Goal: Participate in discussion: Engage in conversation with other users on a specific topic

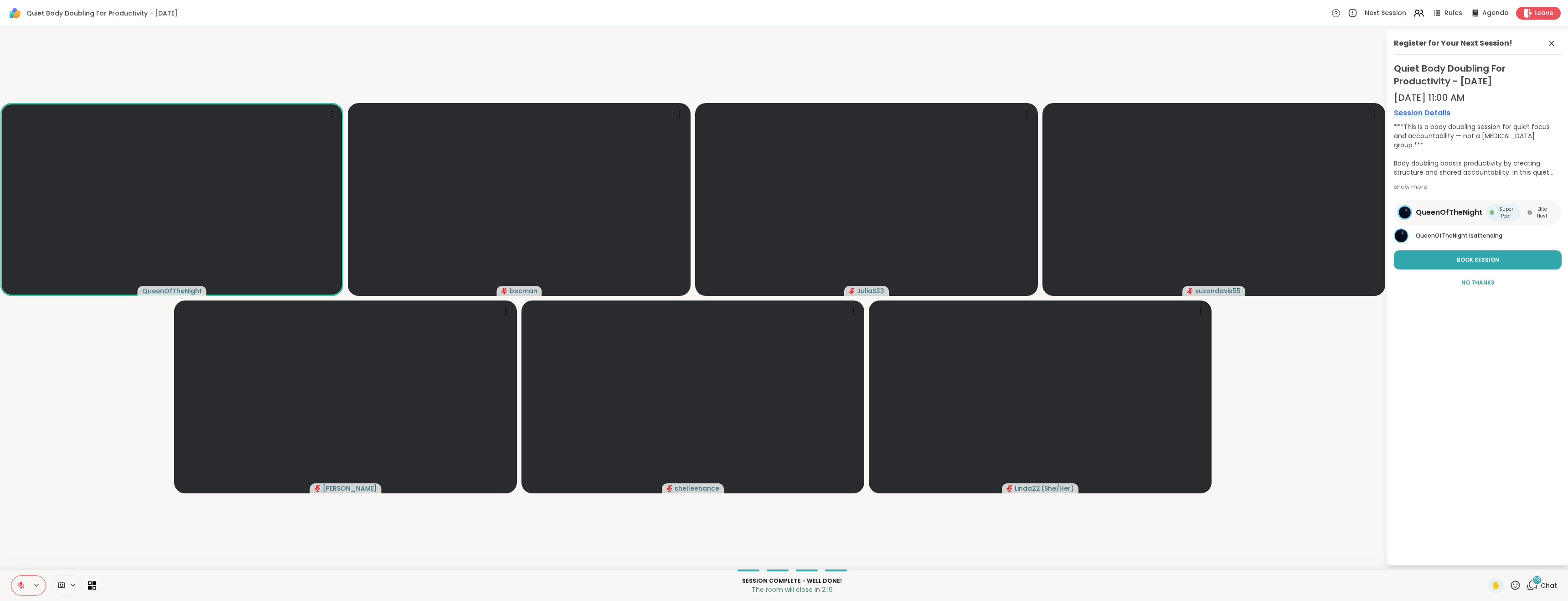
click at [19, 585] on icon at bounding box center [21, 585] width 6 height 6
click at [19, 586] on icon at bounding box center [21, 585] width 8 height 8
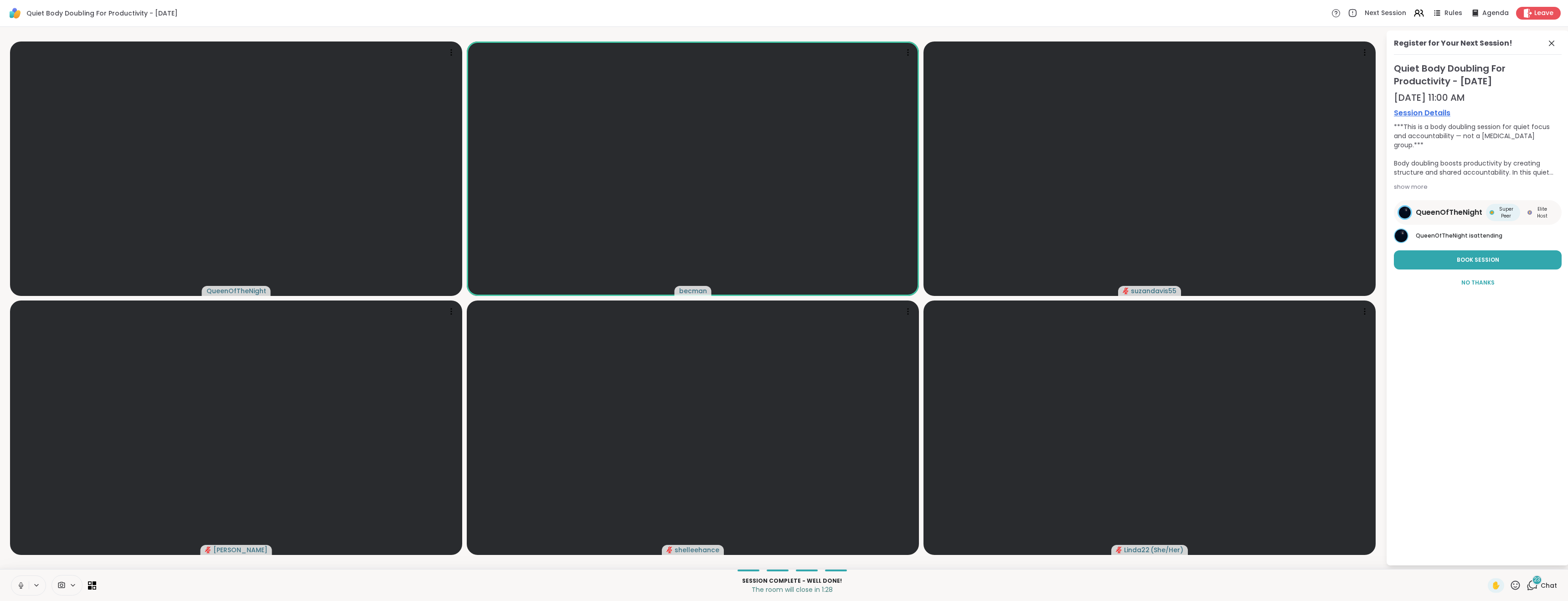
click at [20, 586] on icon at bounding box center [21, 585] width 8 height 8
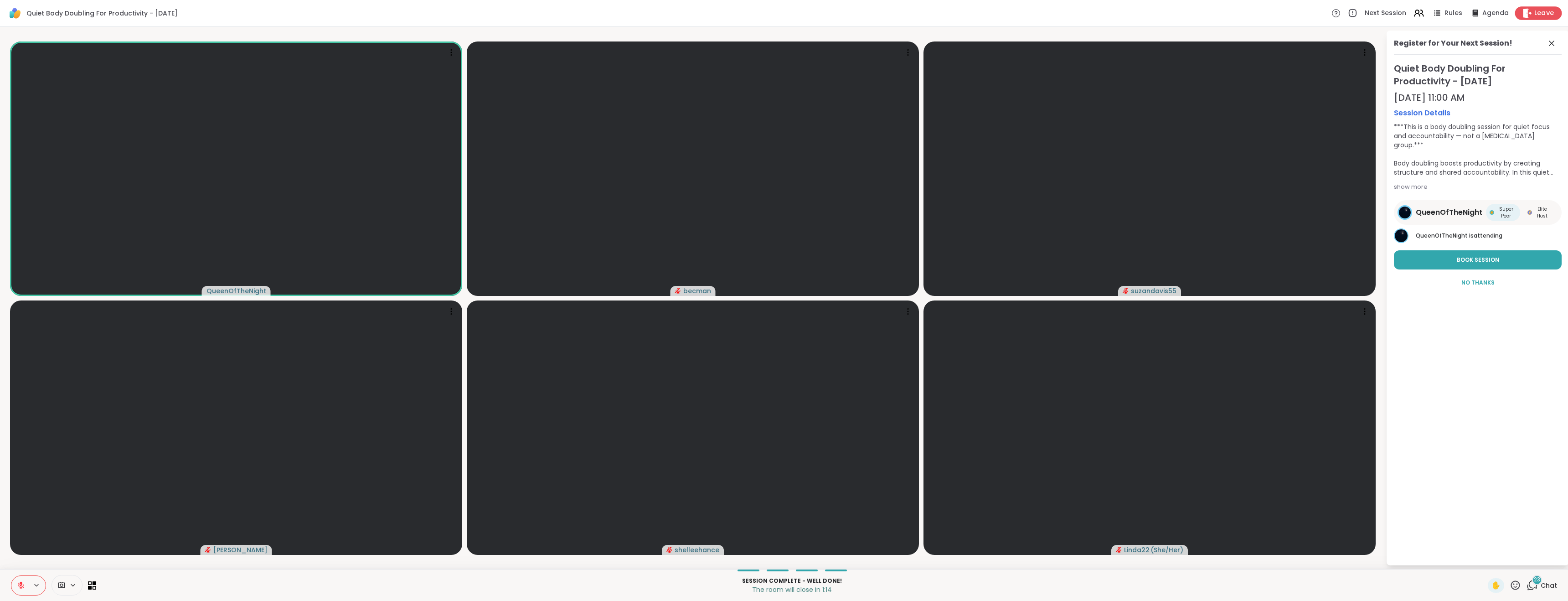
click at [1535, 13] on span "Leave" at bounding box center [1544, 13] width 20 height 10
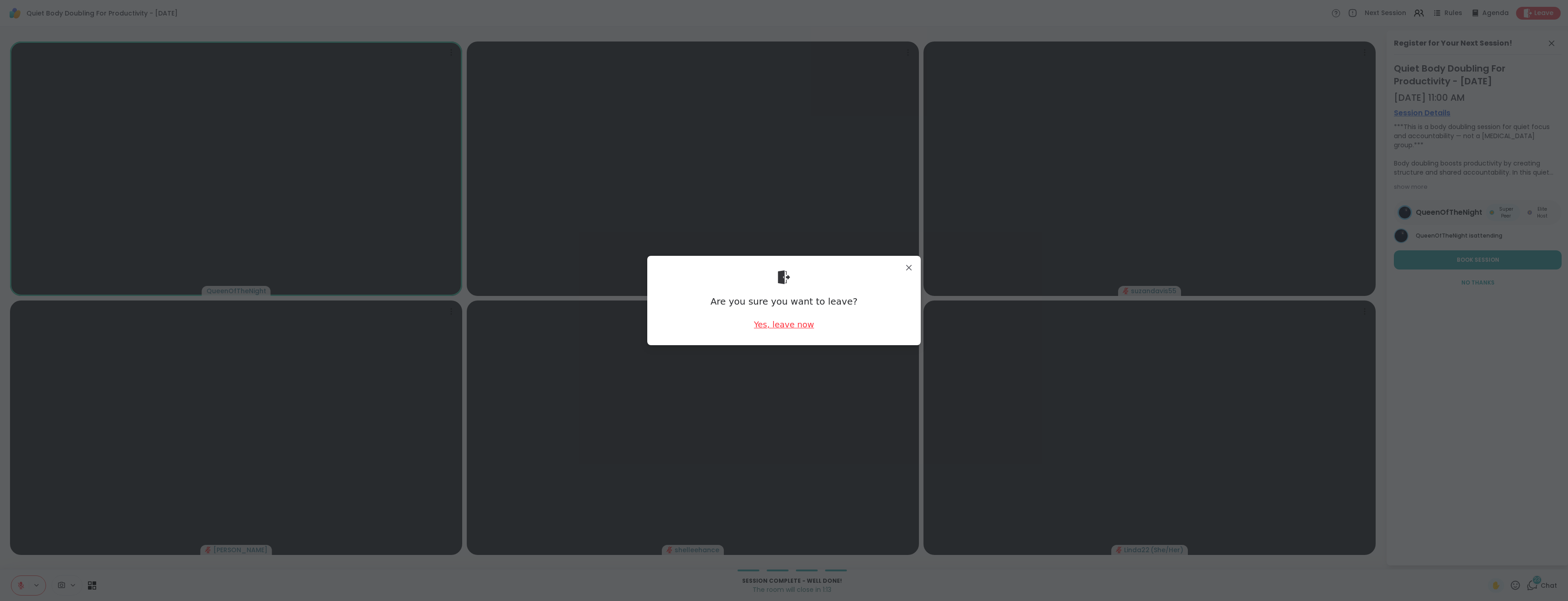
click at [768, 324] on div "Yes, leave now" at bounding box center [784, 324] width 60 height 12
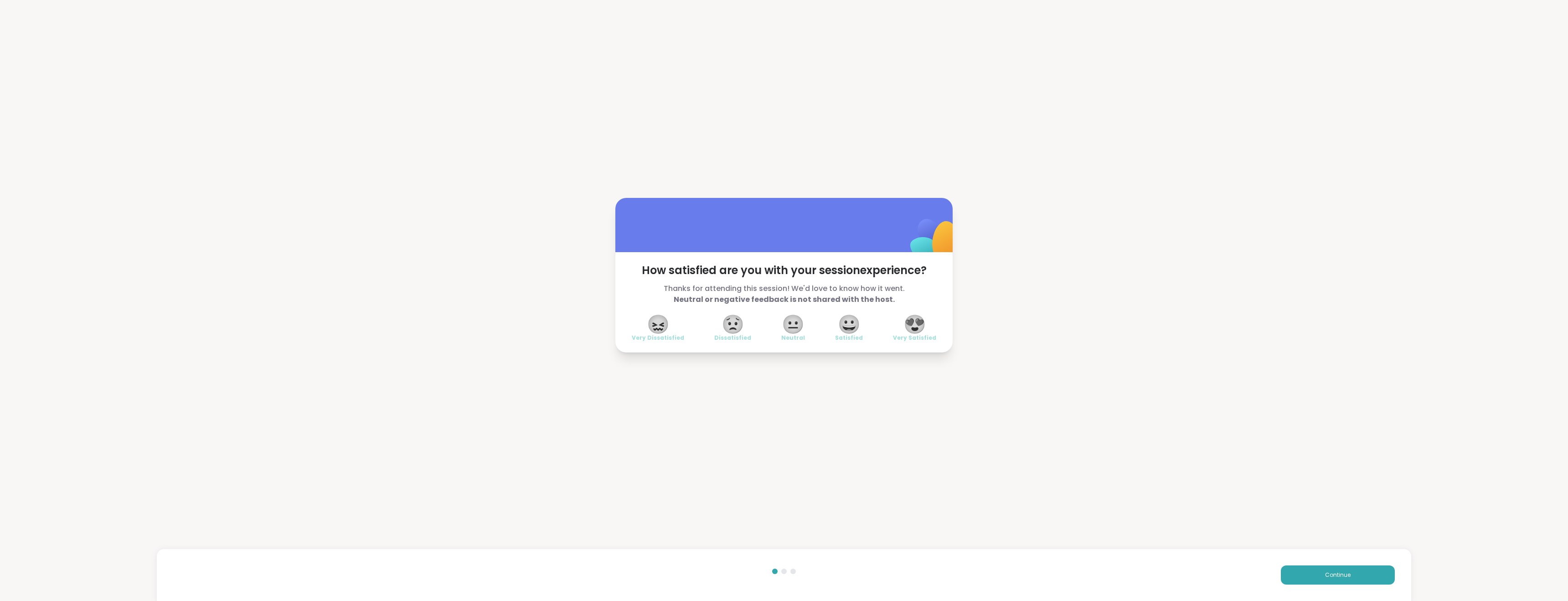
click at [914, 323] on span "😍" at bounding box center [914, 324] width 23 height 16
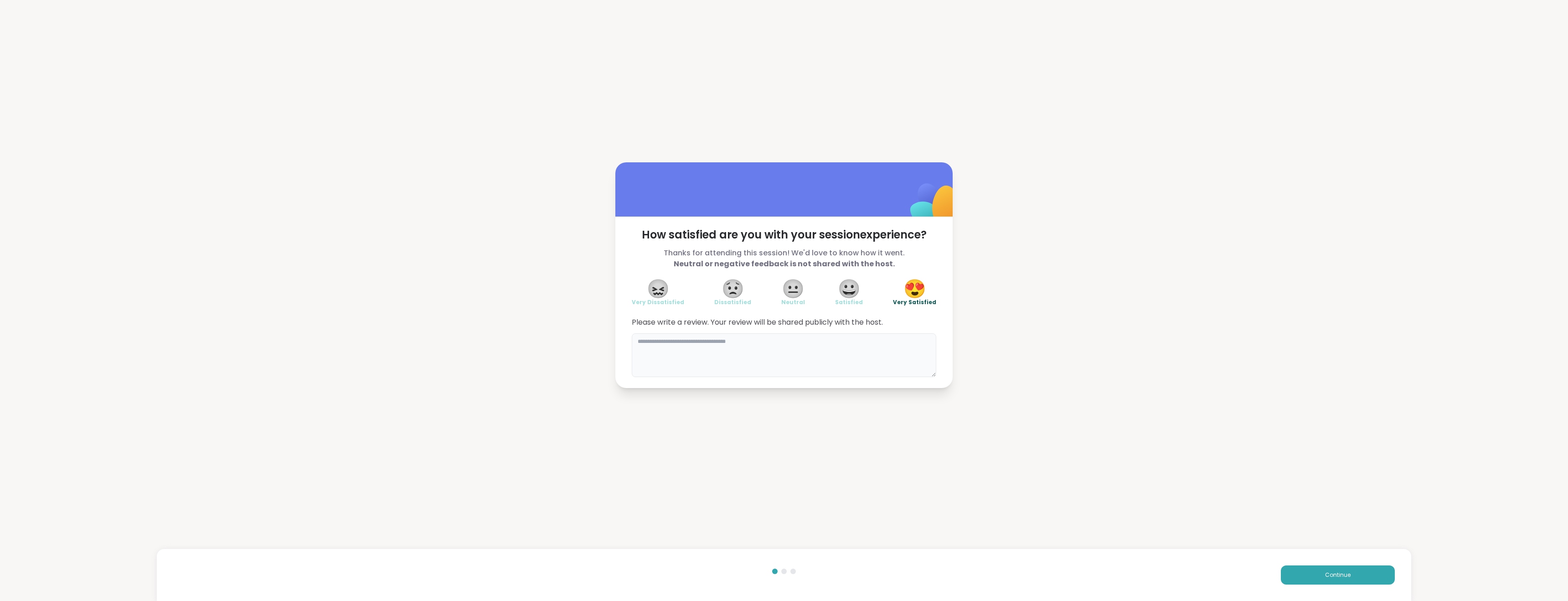
click at [721, 351] on textarea at bounding box center [784, 355] width 304 height 44
type textarea "**********"
click at [1346, 577] on button "Continue" at bounding box center [1337, 575] width 114 height 19
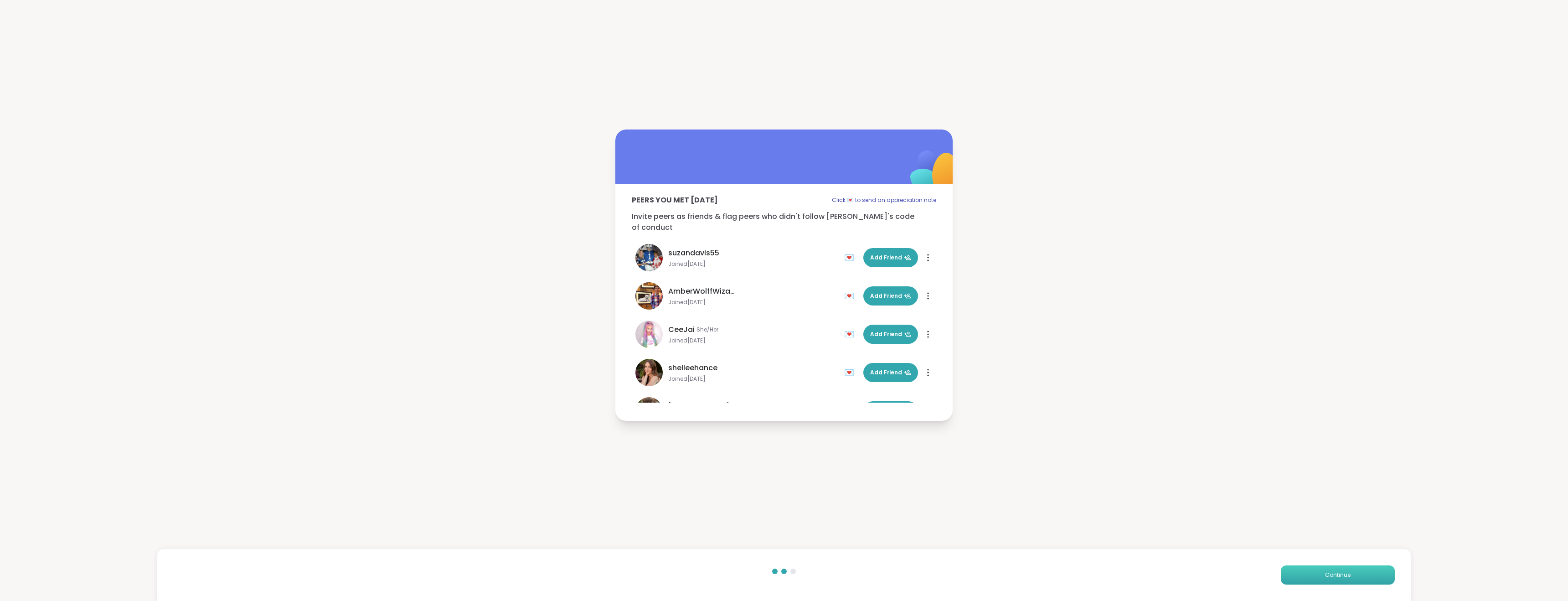
click at [1346, 577] on button "Continue" at bounding box center [1337, 575] width 114 height 19
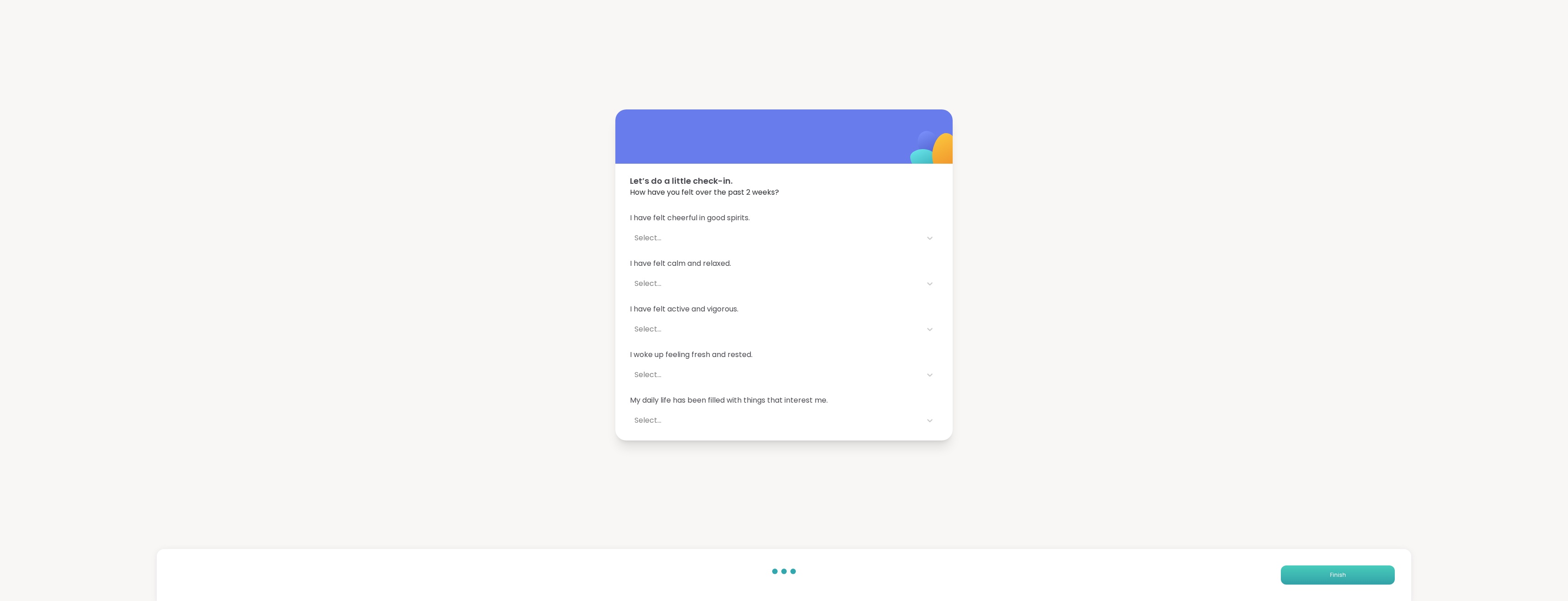
click at [1346, 577] on button "Finish" at bounding box center [1337, 575] width 114 height 19
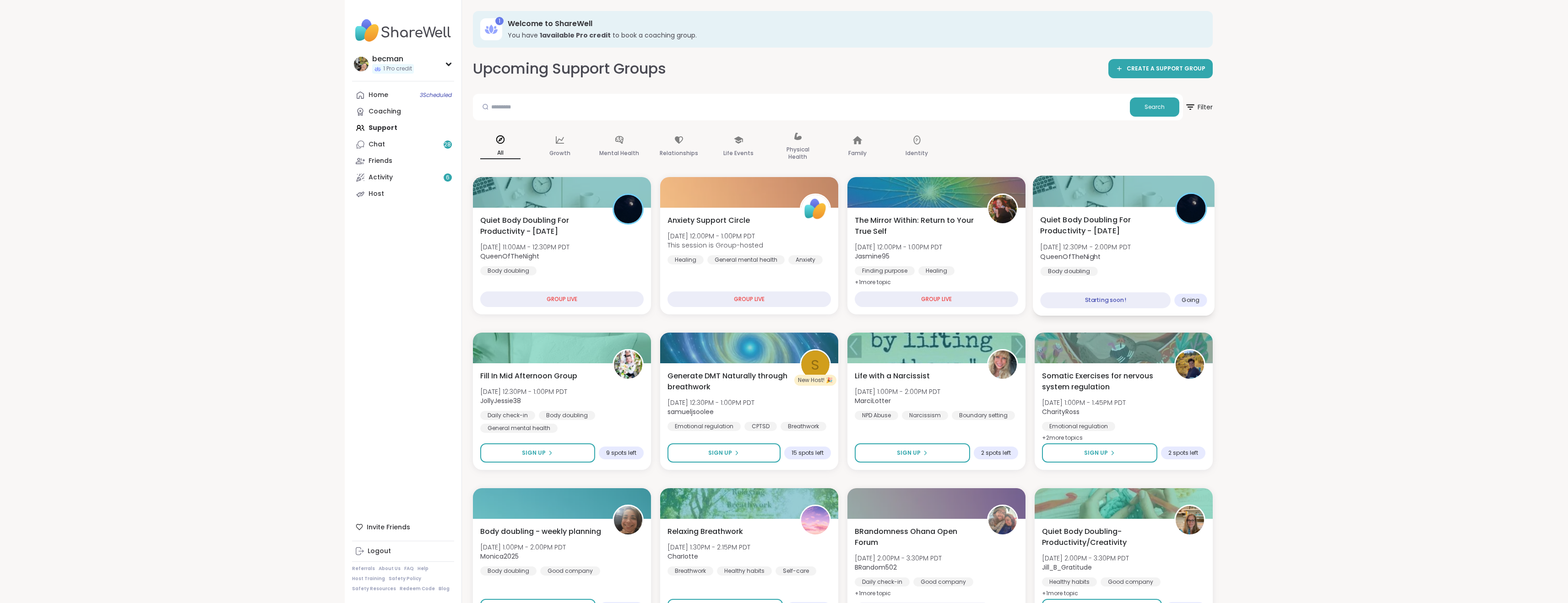
click at [1112, 300] on div "Starting soon!" at bounding box center [1105, 301] width 130 height 16
click at [1091, 227] on span "Quiet Body Doubling For Productivity - [DATE]" at bounding box center [1102, 225] width 125 height 23
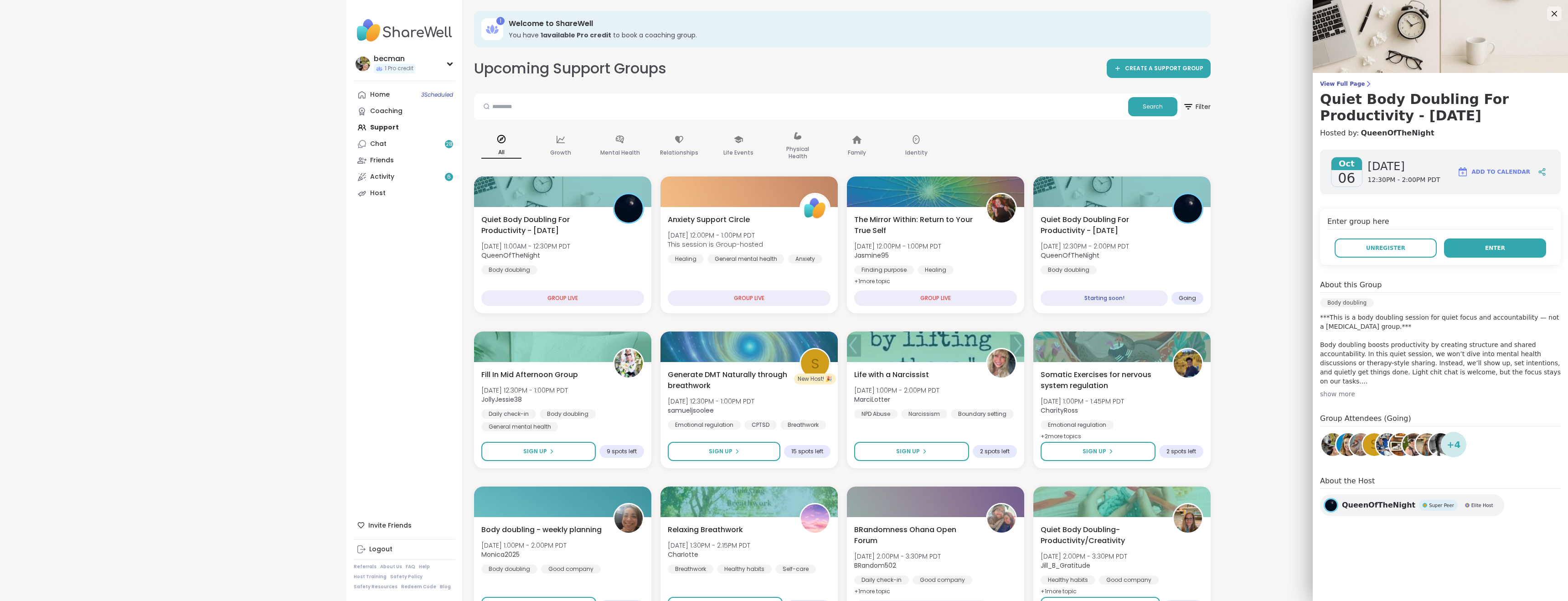
click at [1488, 248] on span "Enter" at bounding box center [1495, 248] width 20 height 8
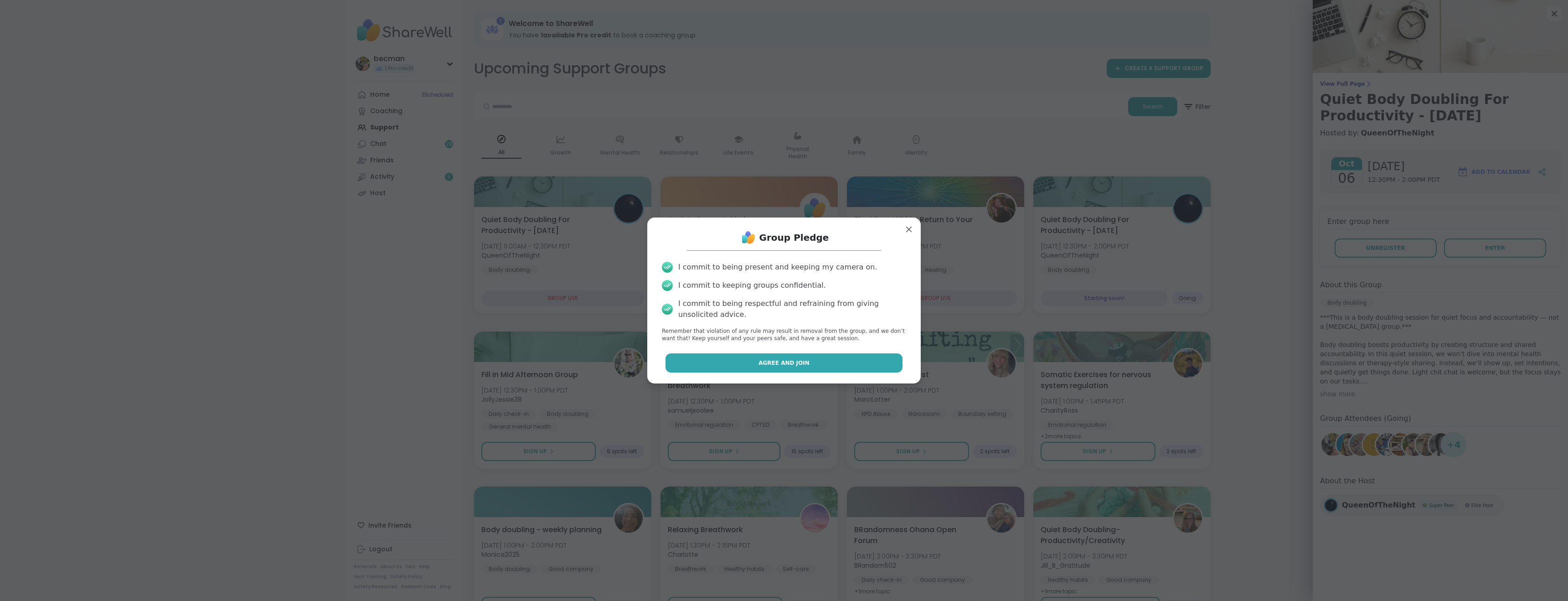
click at [782, 364] on span "Agree and Join" at bounding box center [784, 362] width 51 height 8
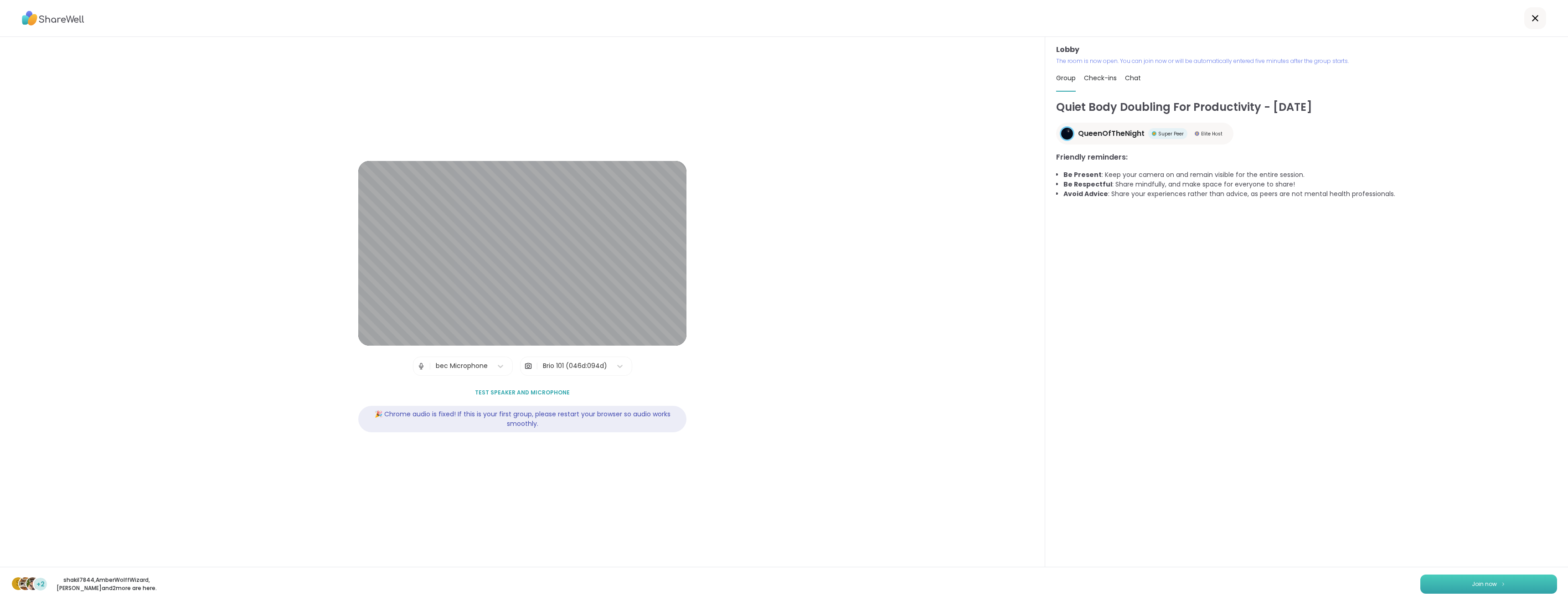
click at [1499, 575] on button "Join now" at bounding box center [1488, 584] width 137 height 19
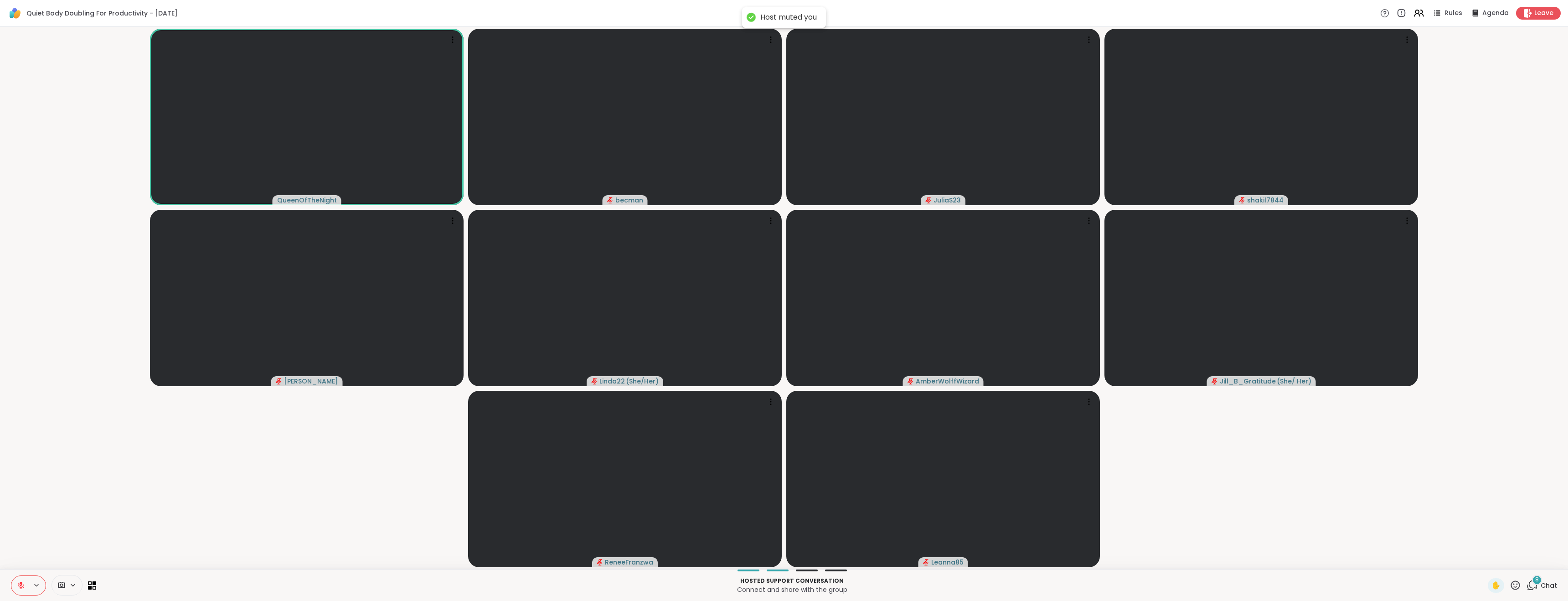
click at [21, 586] on icon at bounding box center [21, 585] width 6 height 6
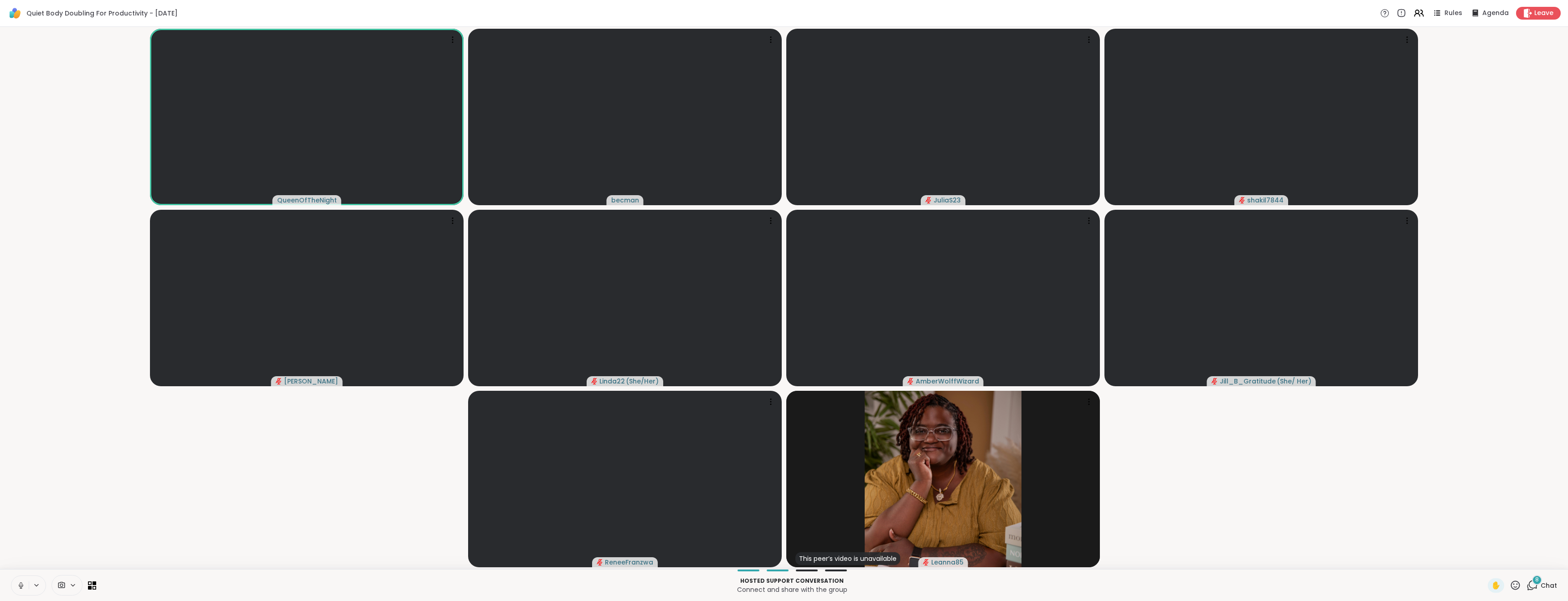
click at [23, 582] on icon at bounding box center [21, 585] width 8 height 8
